Goal: Transaction & Acquisition: Purchase product/service

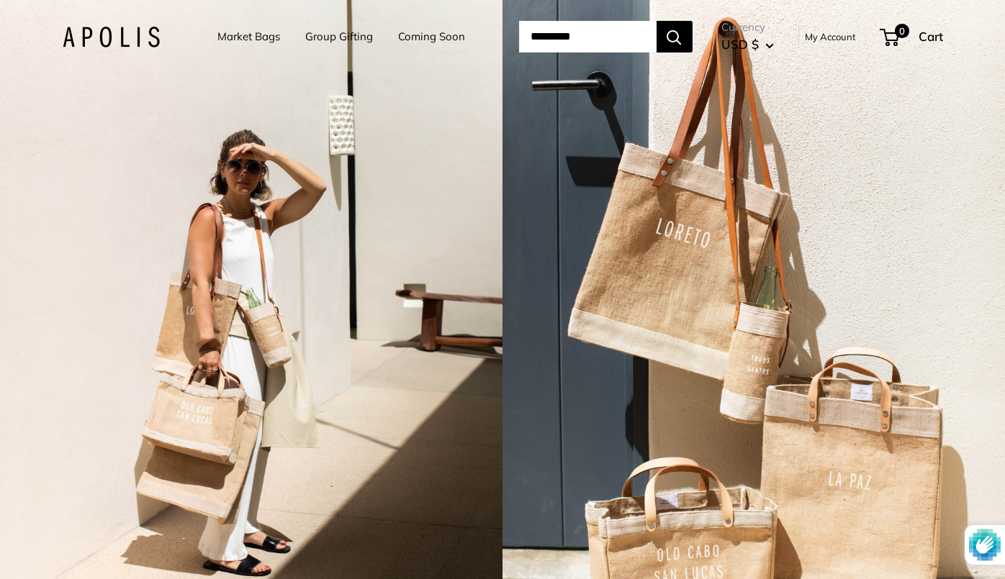
click at [225, 42] on link "Market Bags" at bounding box center [248, 37] width 63 height 20
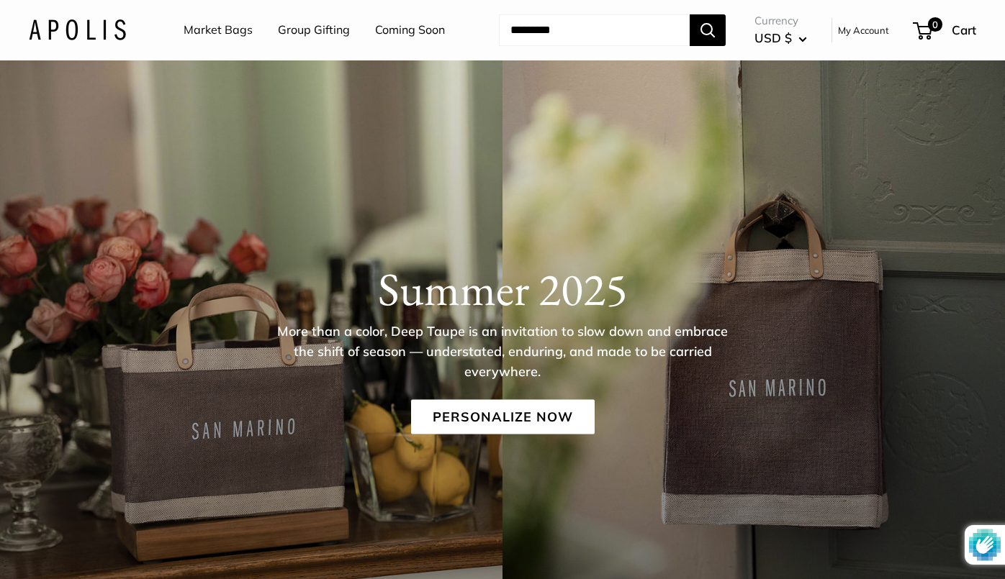
click at [99, 30] on img at bounding box center [77, 29] width 97 height 21
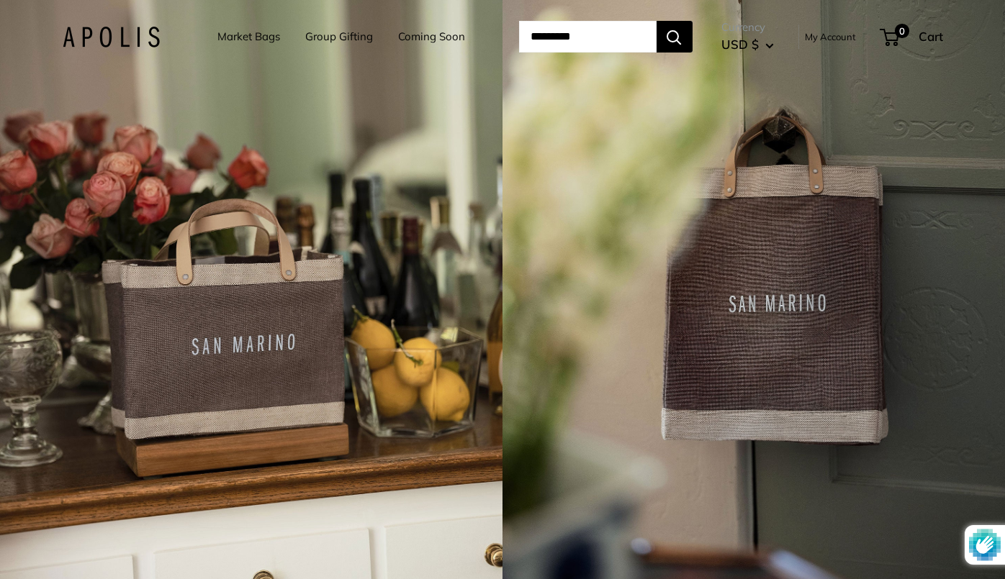
click at [251, 33] on link "Market Bags" at bounding box center [248, 37] width 63 height 20
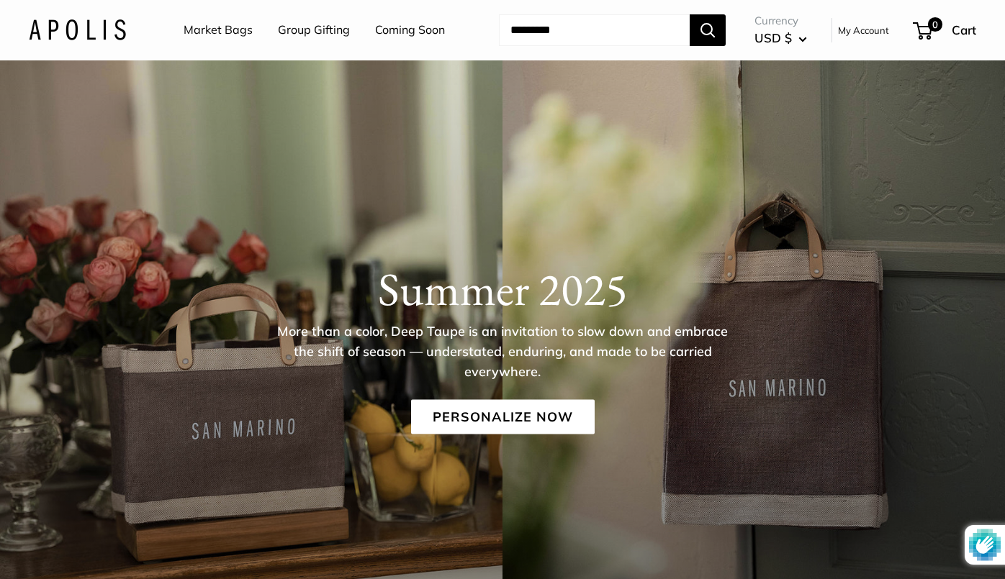
click at [567, 27] on input "Search..." at bounding box center [594, 30] width 191 height 32
type input "*******"
click at [690, 14] on button "Search" at bounding box center [708, 30] width 36 height 32
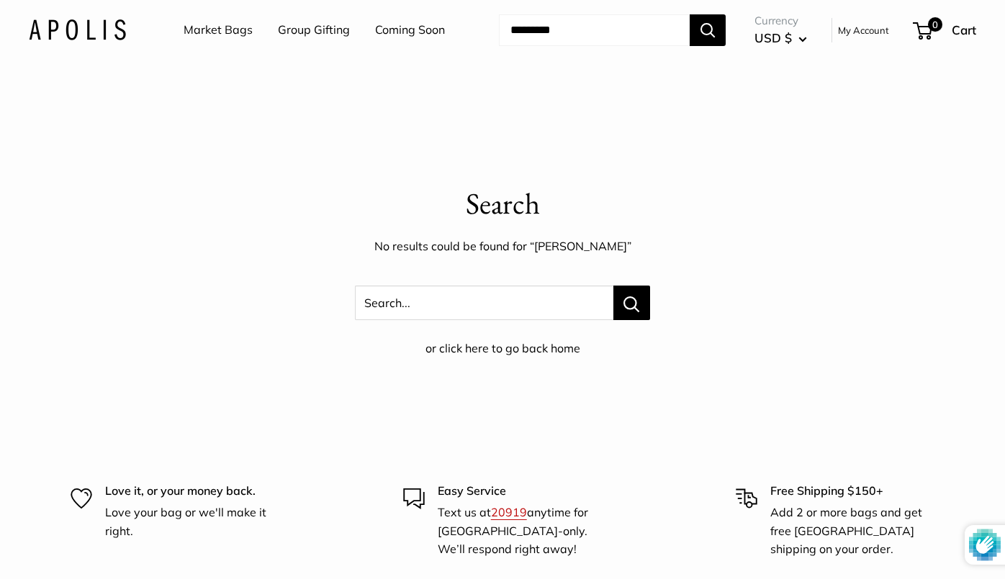
click at [423, 30] on link "Coming Soon" at bounding box center [410, 30] width 70 height 22
